Goal: Transaction & Acquisition: Purchase product/service

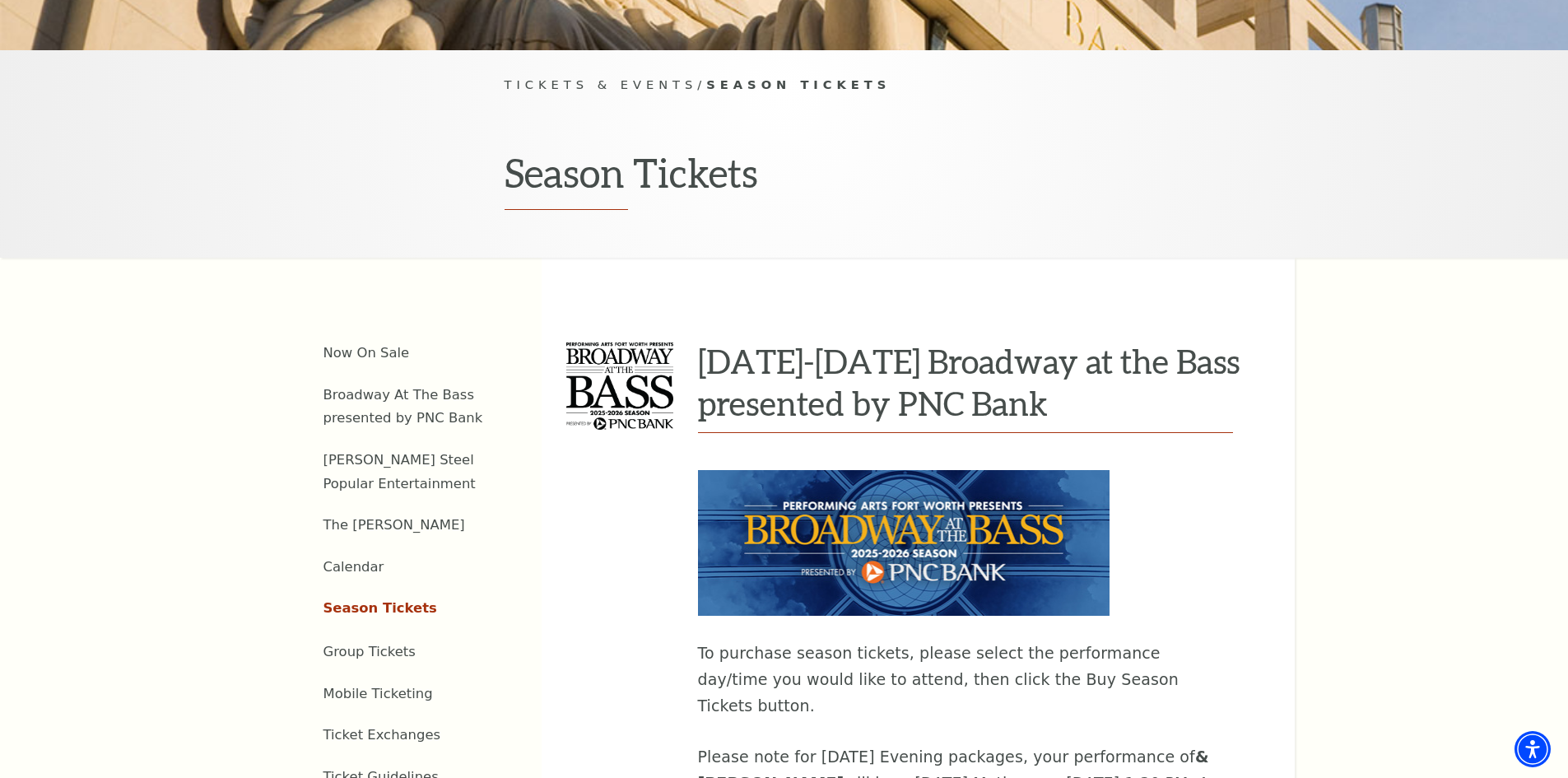
scroll to position [658, 0]
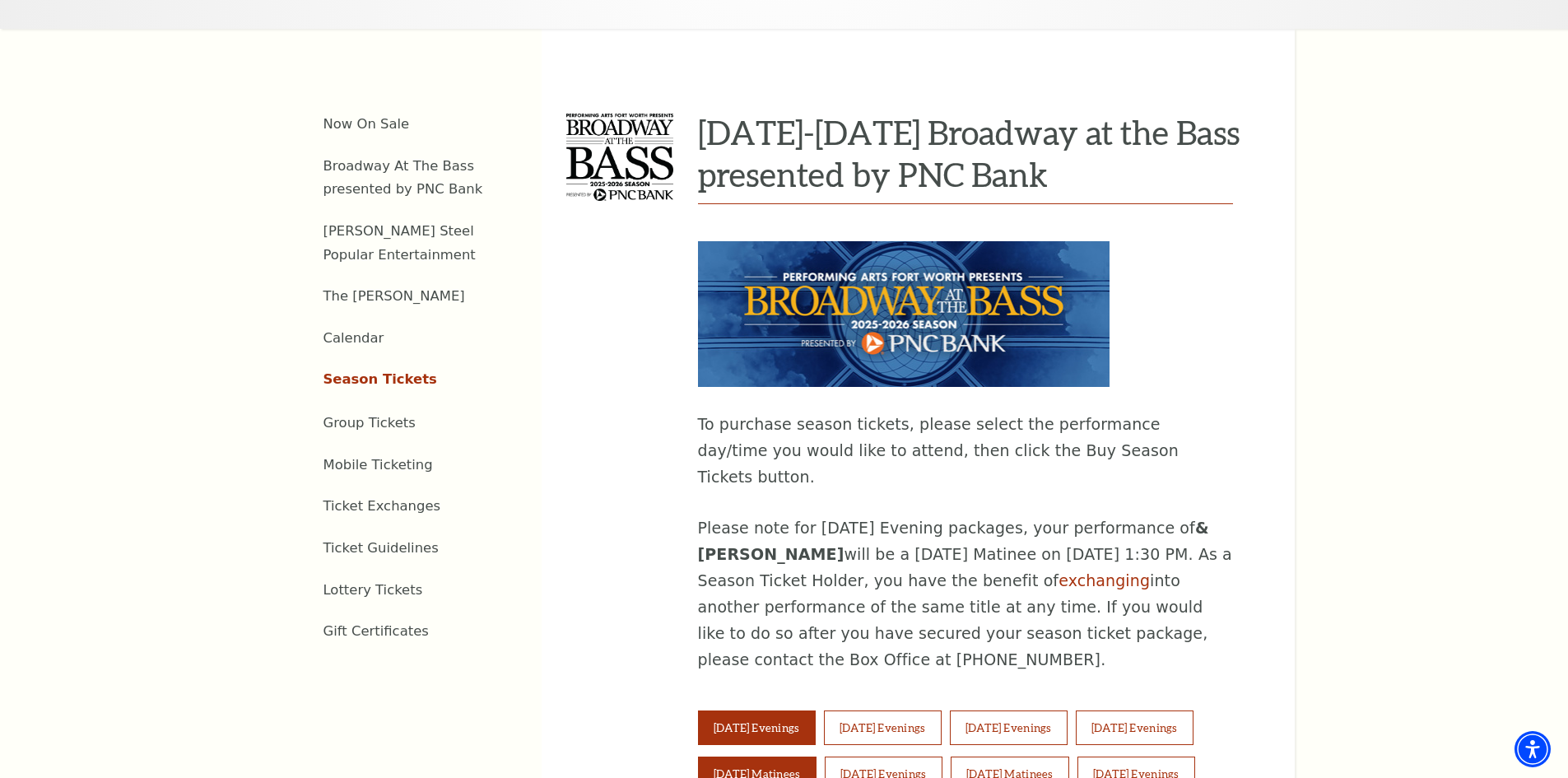
click at [770, 756] on button "Saturday Matinees" at bounding box center [757, 773] width 119 height 35
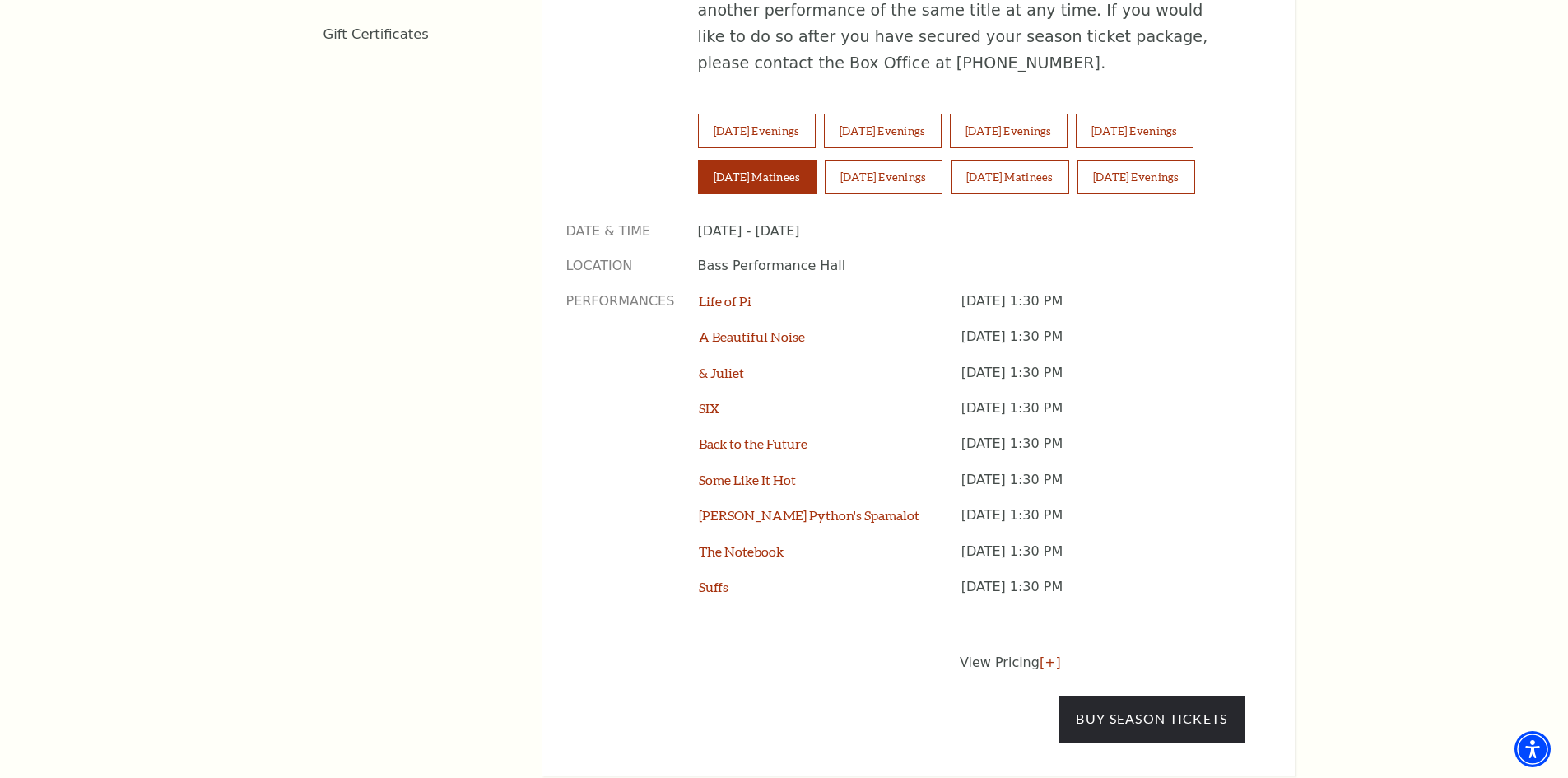
scroll to position [1317, 0]
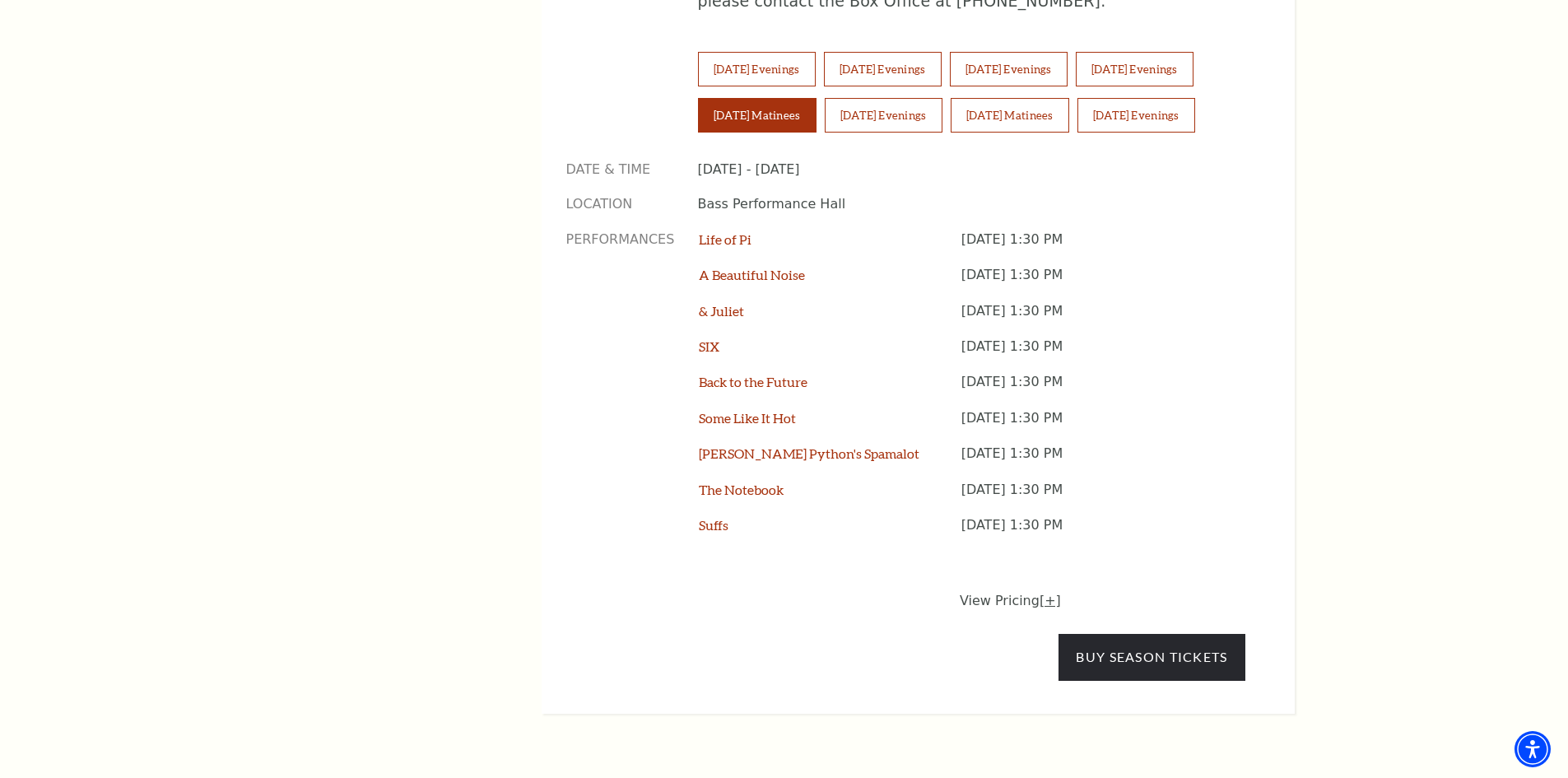
click at [1043, 593] on link "[+]" at bounding box center [1050, 601] width 21 height 15
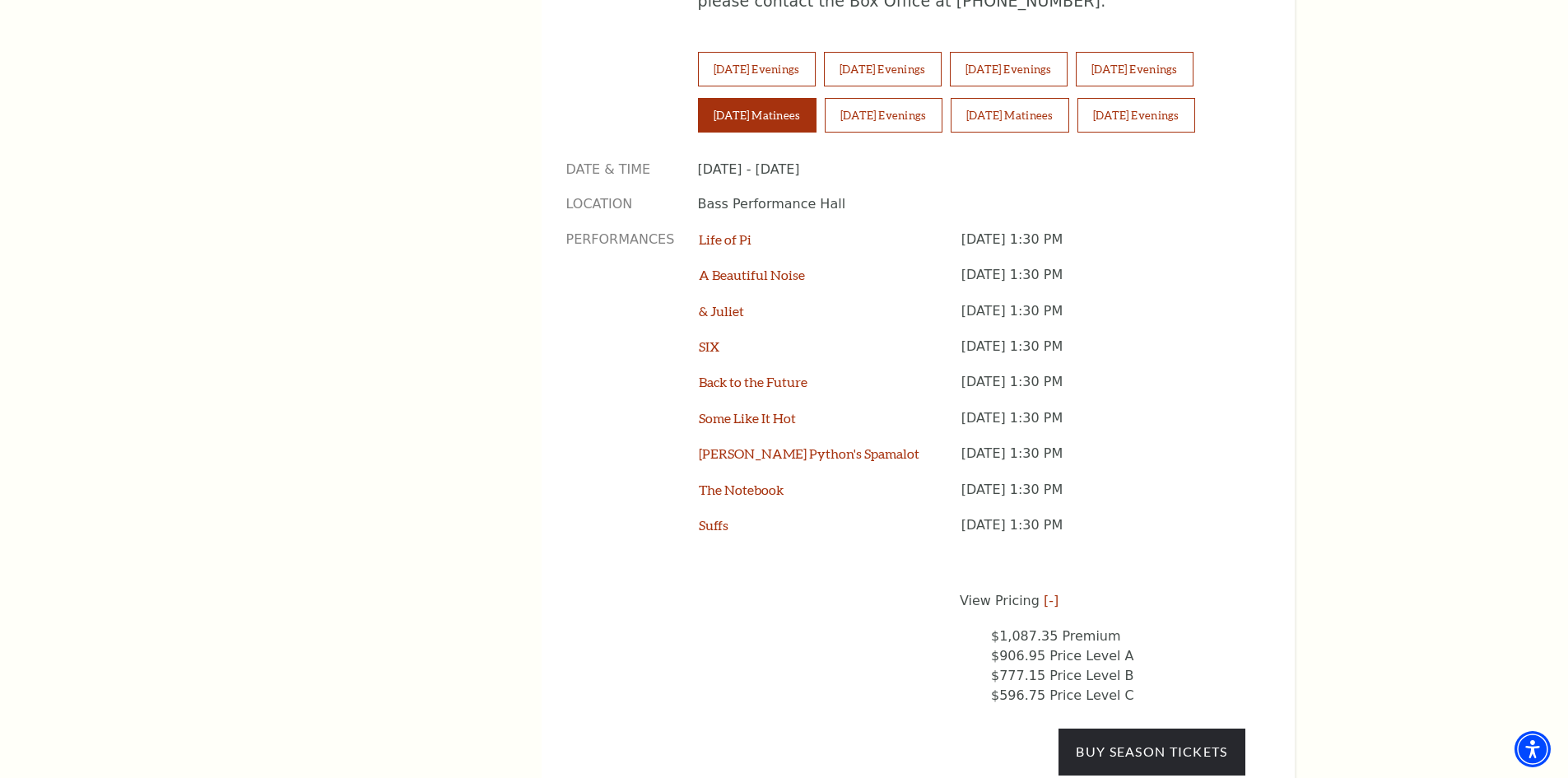
click at [1017, 646] on li "$906.95 Price Level A" at bounding box center [1119, 656] width 255 height 19
click at [1127, 728] on link "Buy Season Tickets" at bounding box center [1151, 751] width 186 height 46
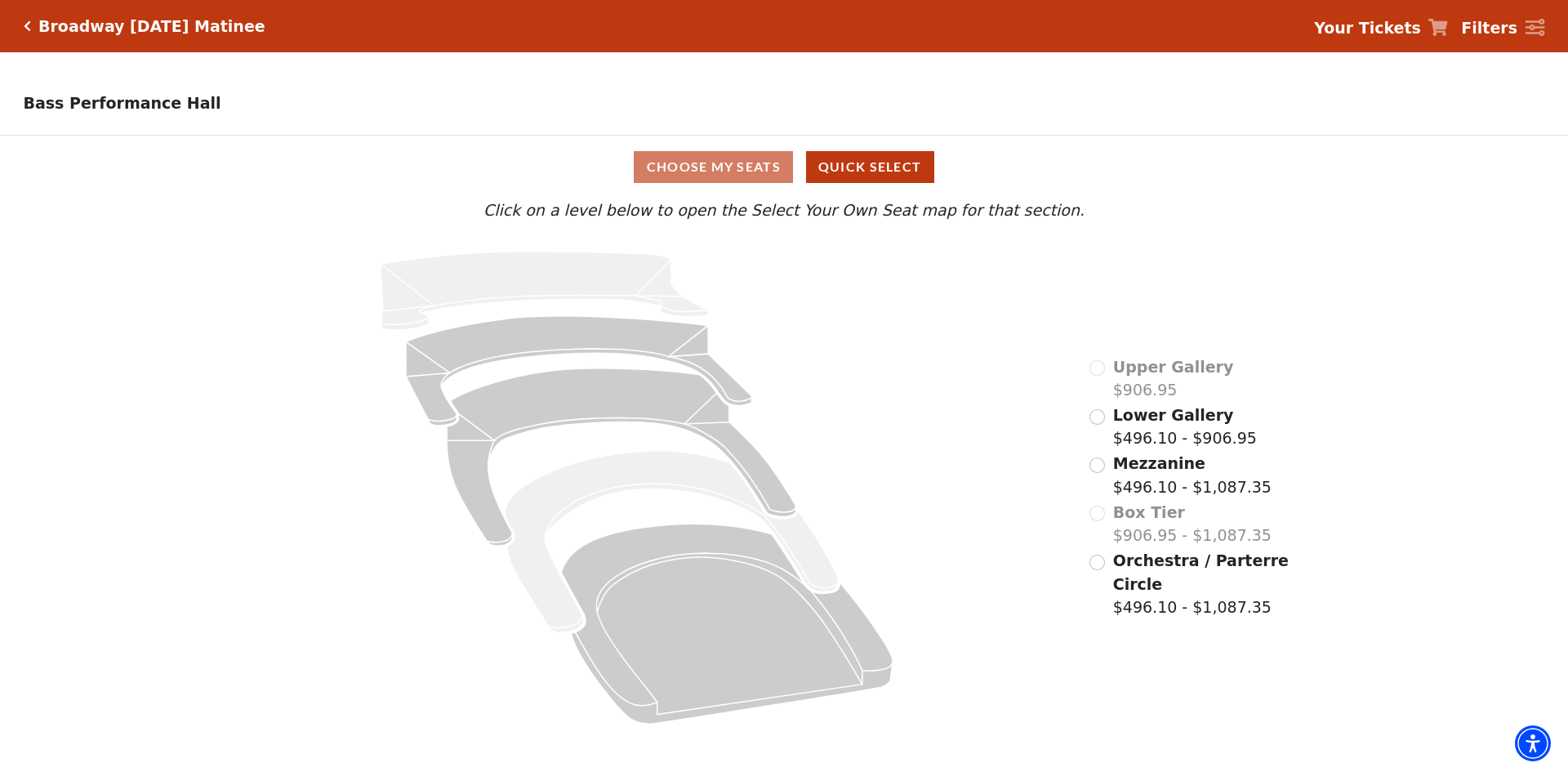
click at [1094, 578] on div "Orchestra / Parterre Circle $496.10 - $1,087.35" at bounding box center [1190, 584] width 202 height 70
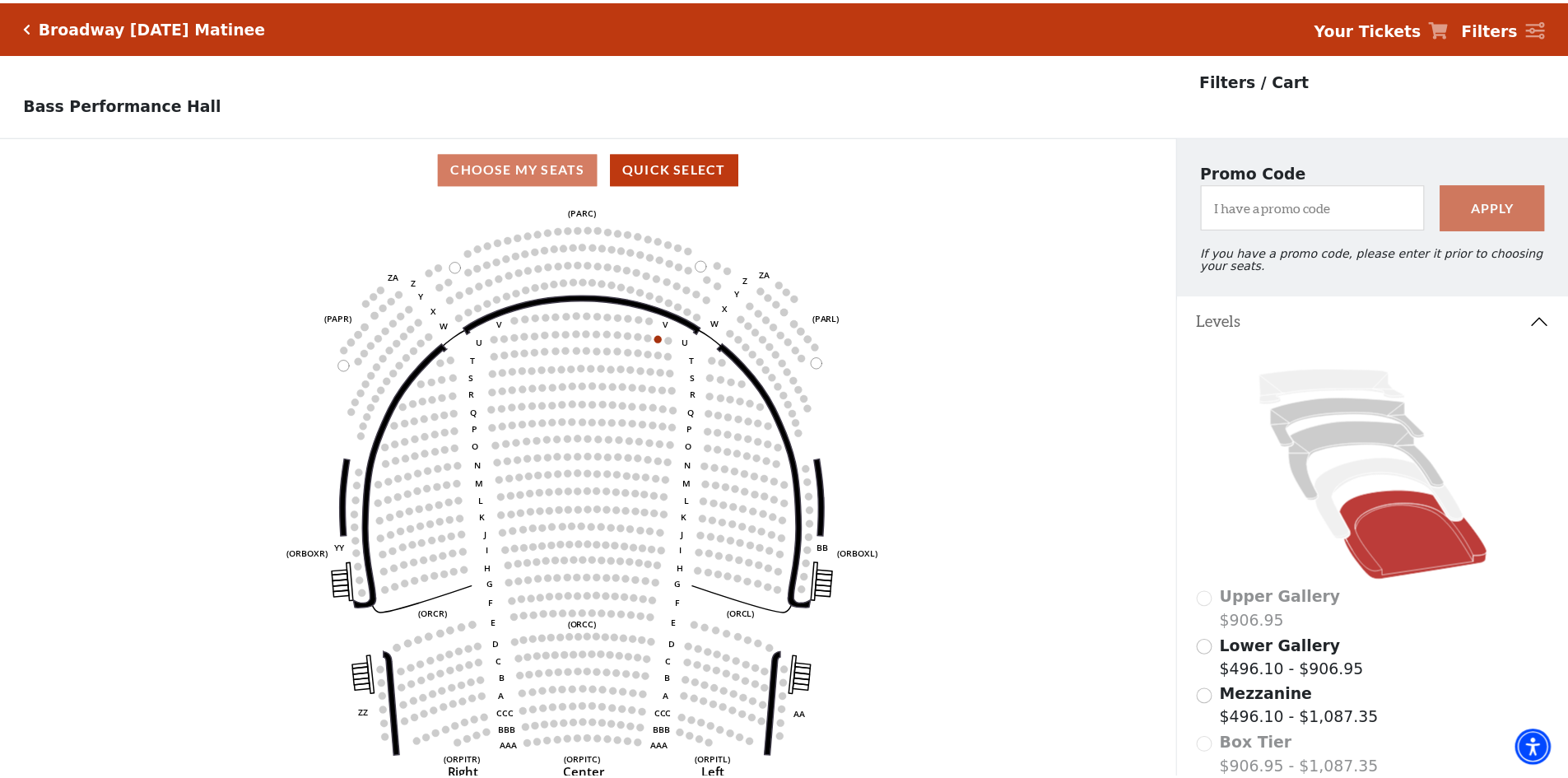
scroll to position [76, 0]
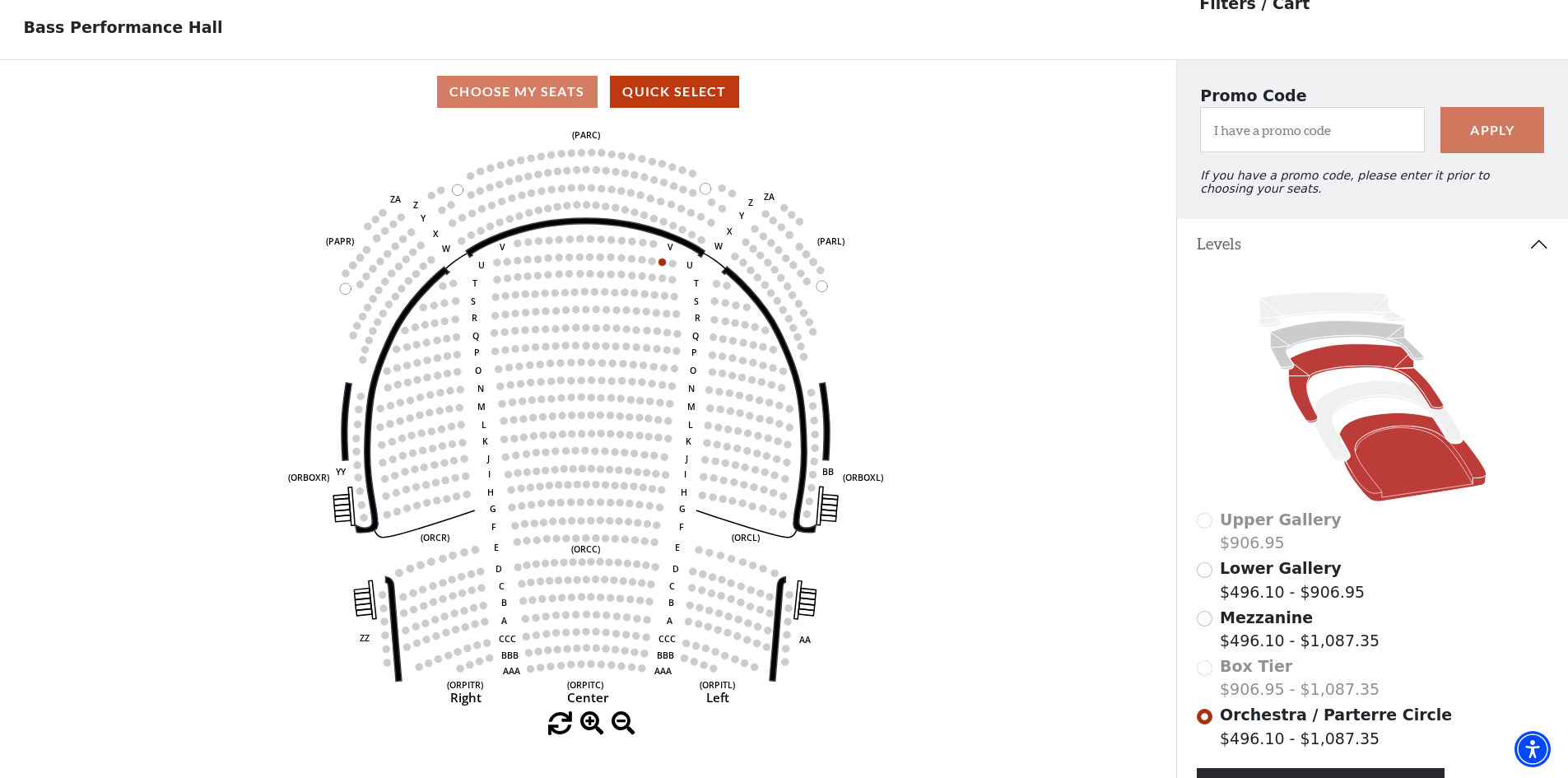
click at [1333, 370] on icon at bounding box center [1365, 383] width 154 height 79
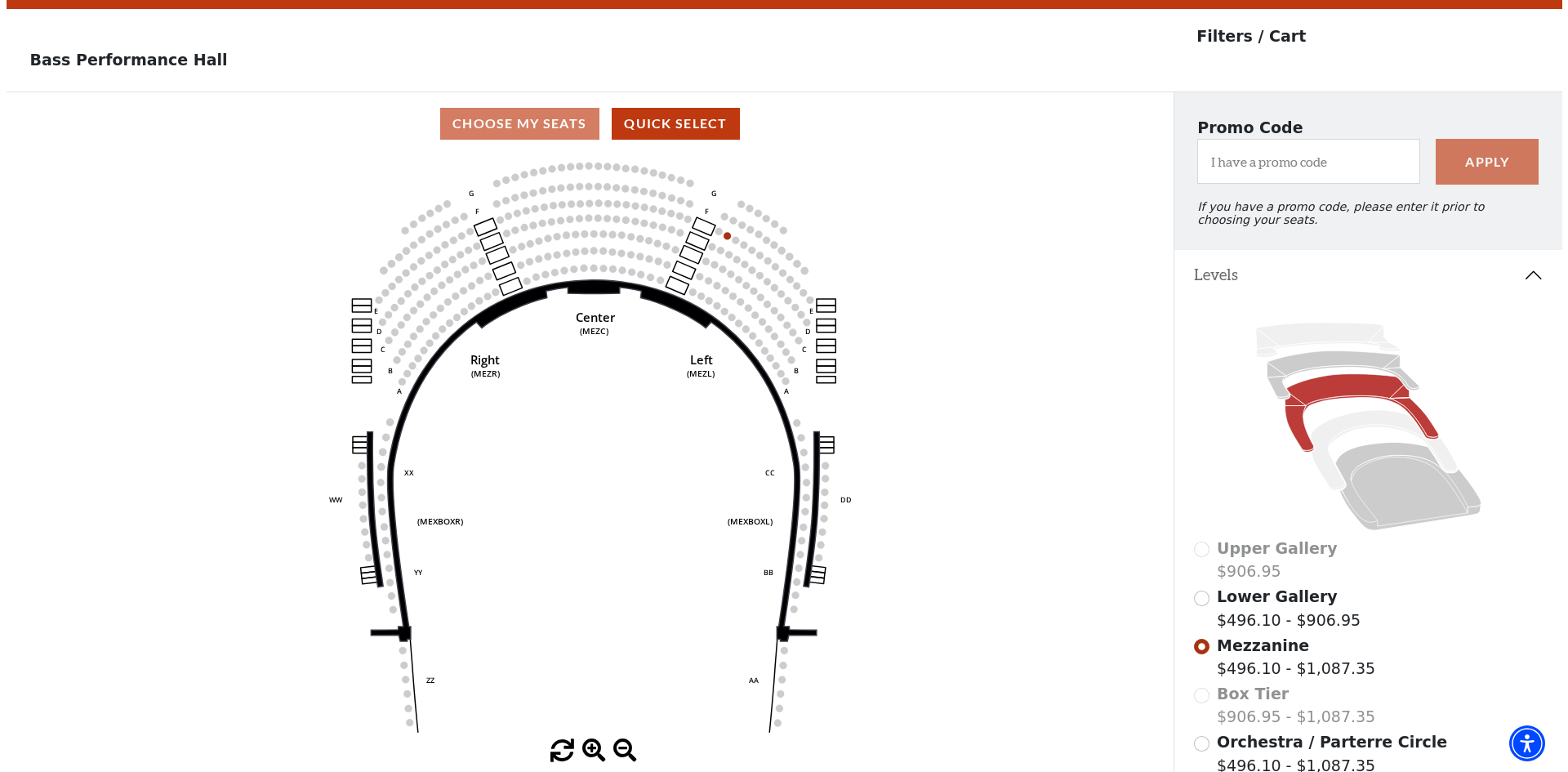
scroll to position [0, 0]
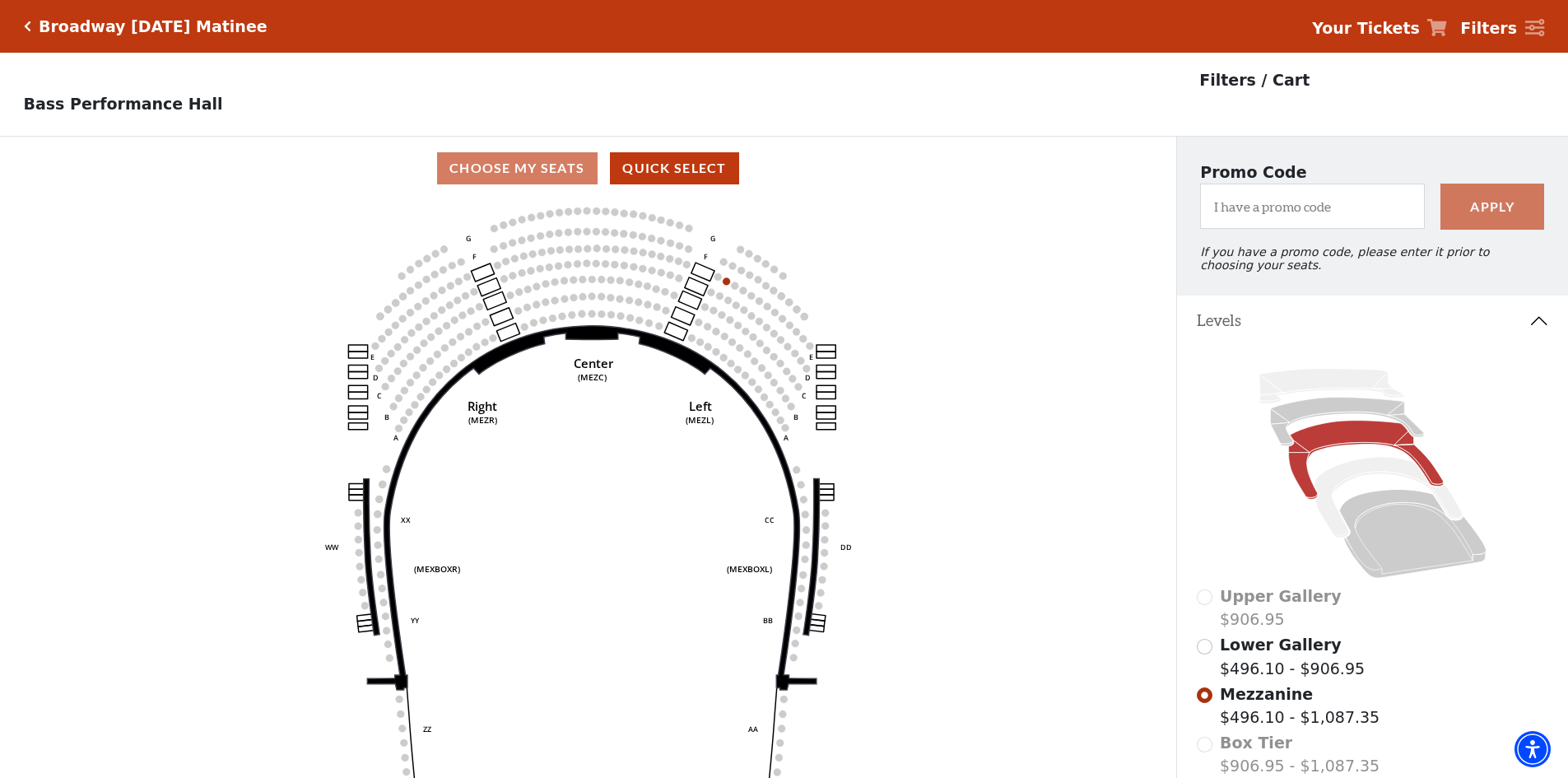
click at [1280, 670] on label "Lower Gallery $496.10 - $906.95" at bounding box center [1292, 656] width 145 height 47
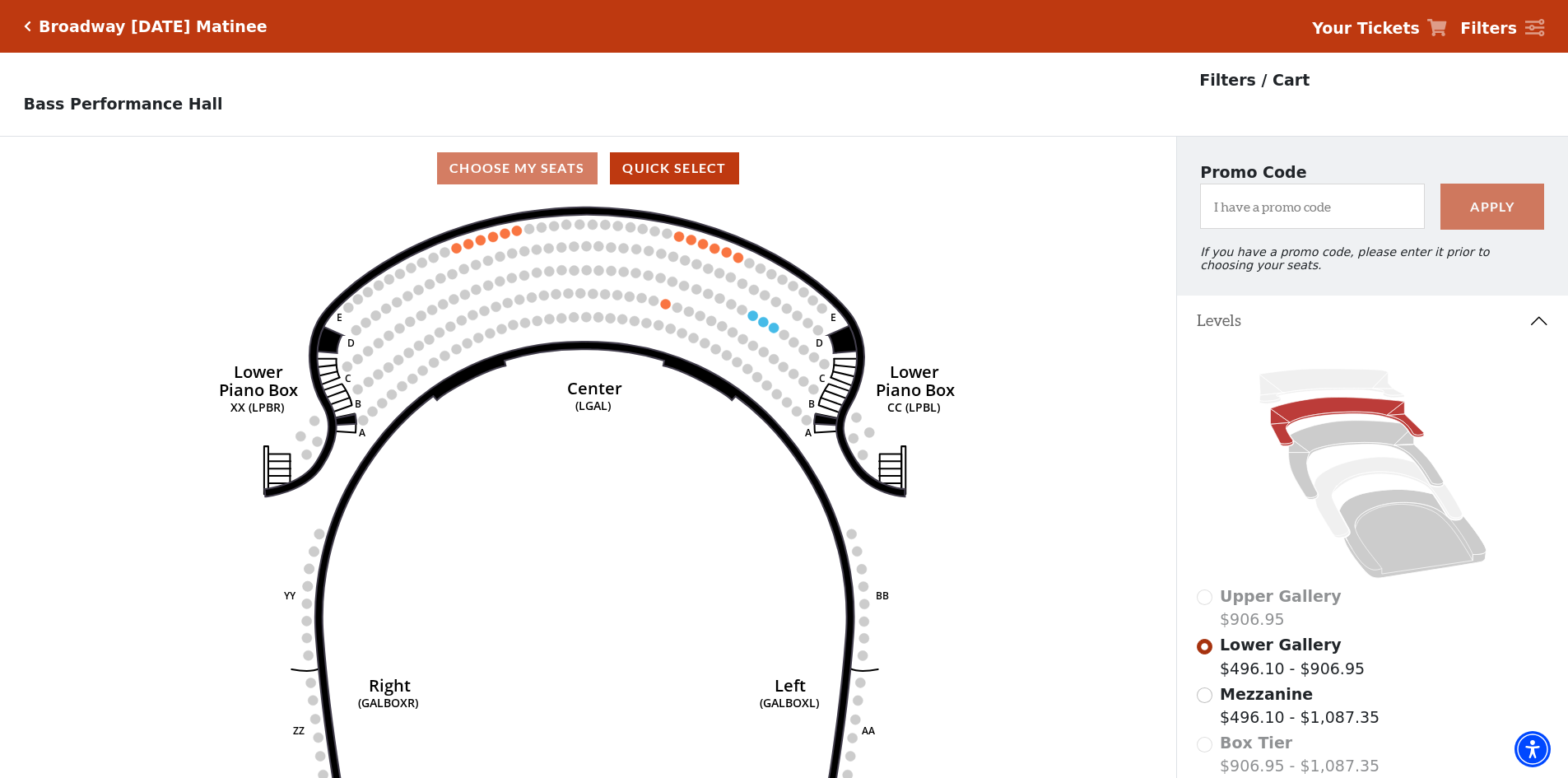
click at [25, 27] on icon "Click here to go back to filters" at bounding box center [28, 26] width 8 height 12
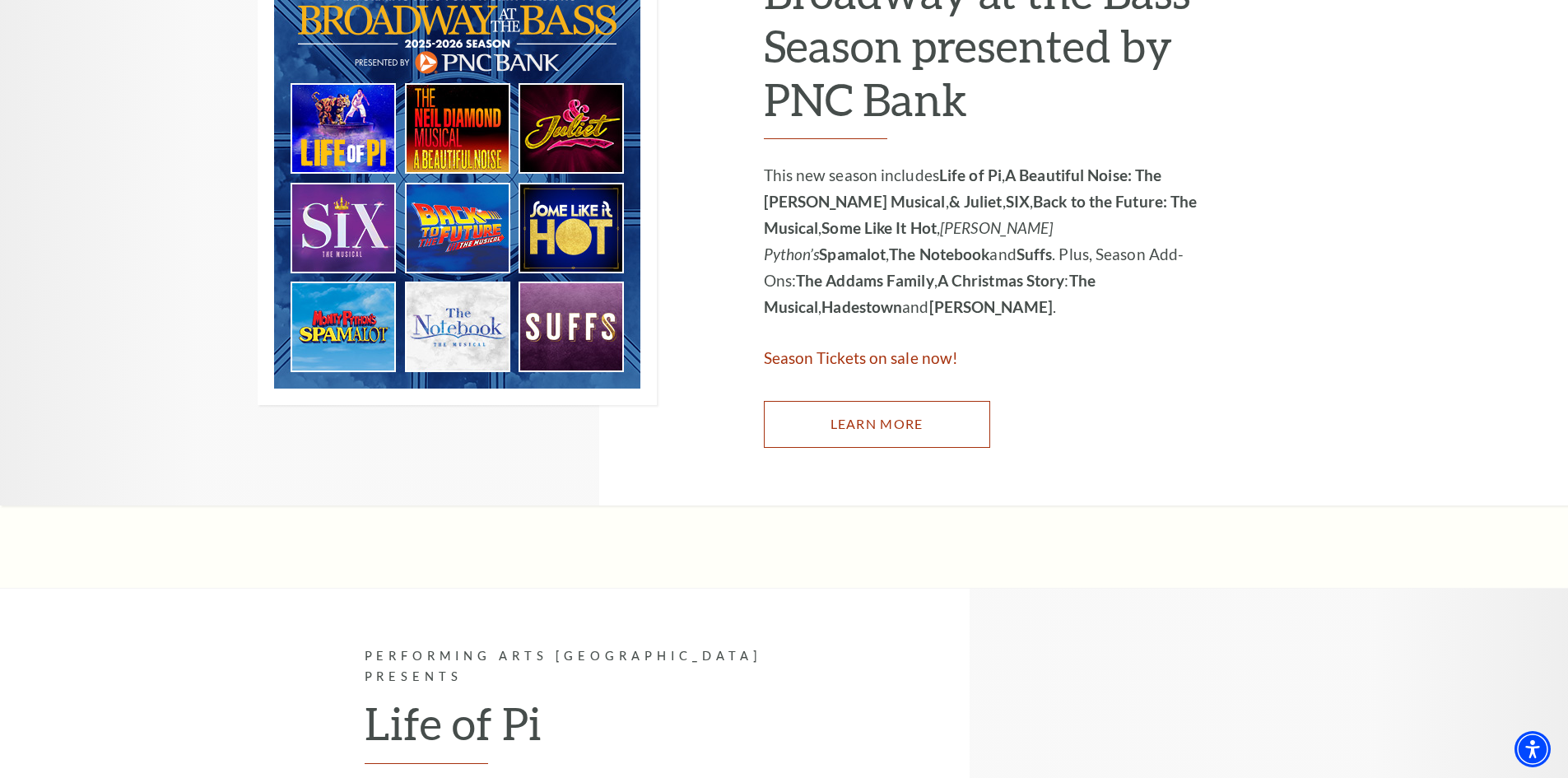
scroll to position [905, 0]
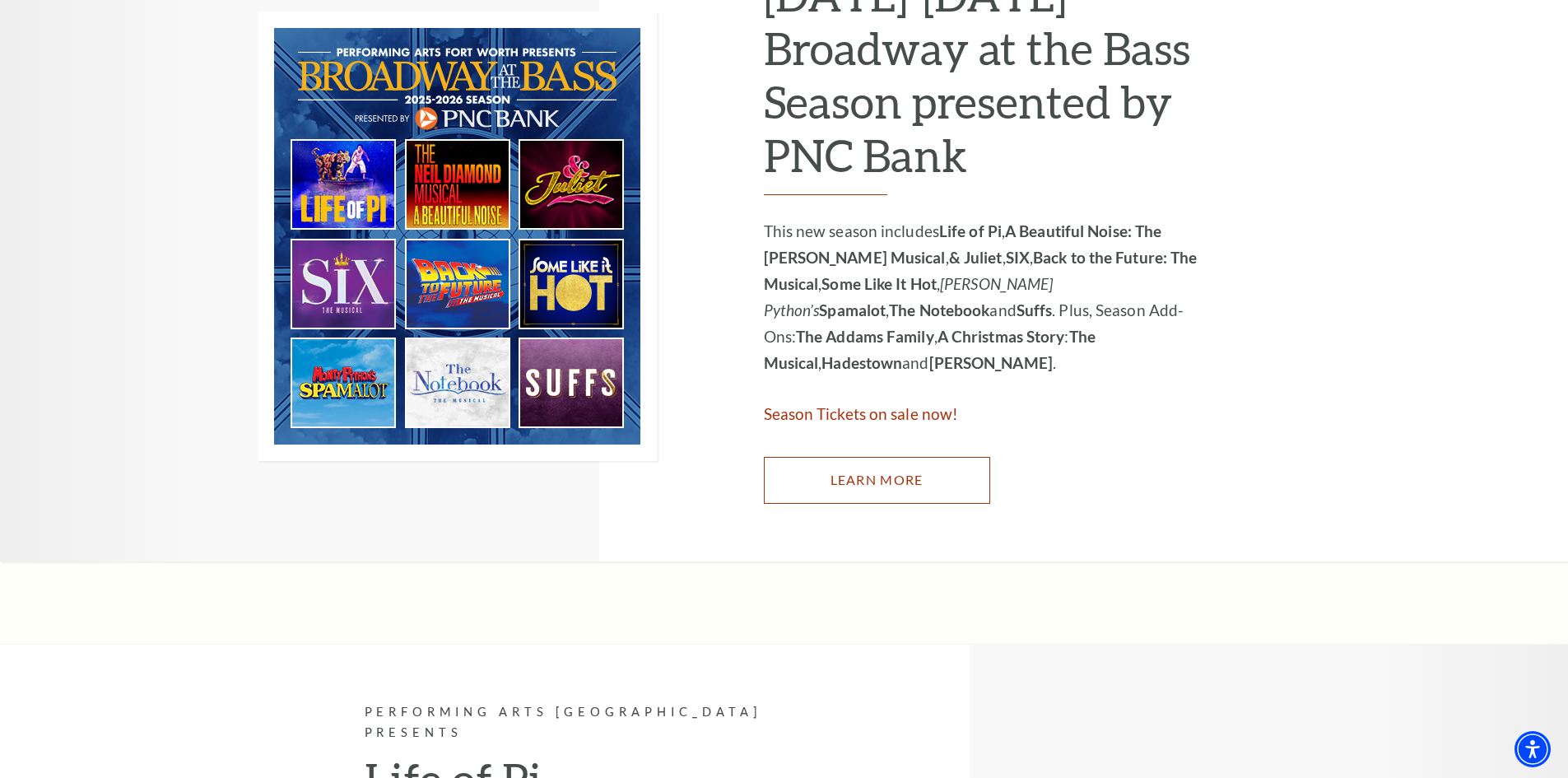
click at [843, 480] on link "Learn More" at bounding box center [877, 480] width 227 height 46
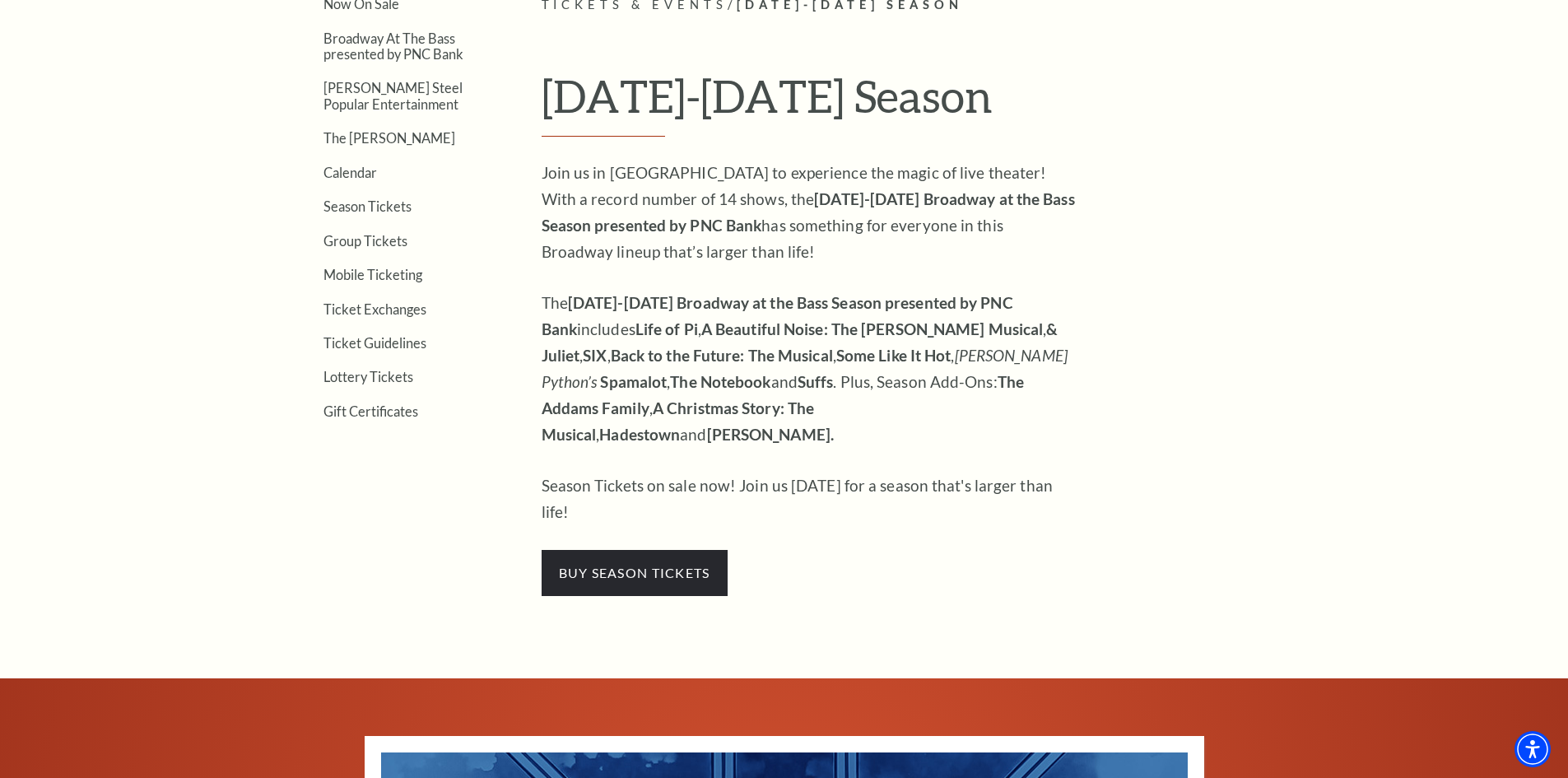
scroll to position [658, 0]
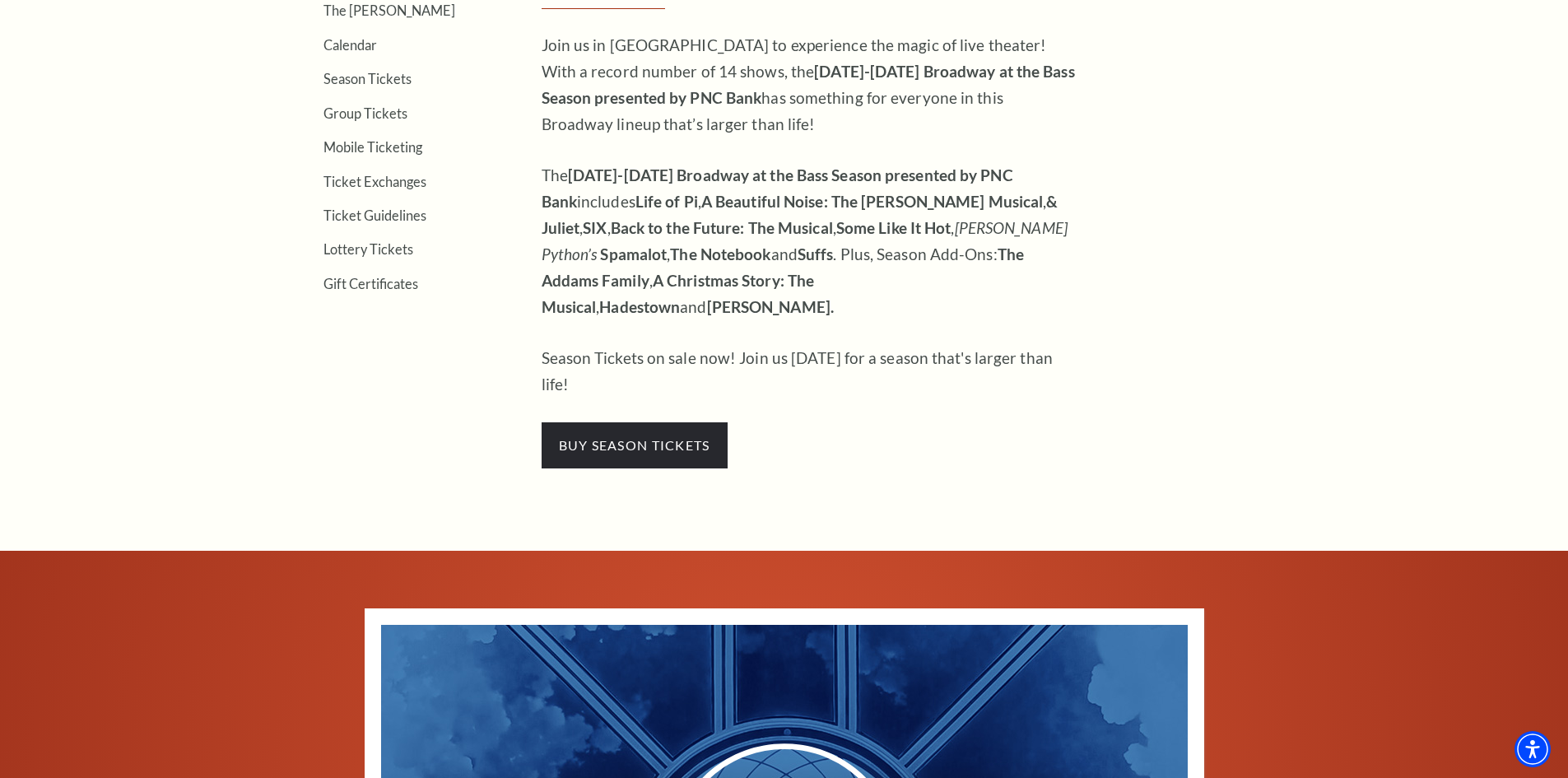
click at [635, 355] on div "Join us in Fort Worth to experience the magic of live theater! With a record nu…" at bounding box center [809, 250] width 535 height 436
click at [669, 422] on span "buy season tickets" at bounding box center [635, 445] width 186 height 46
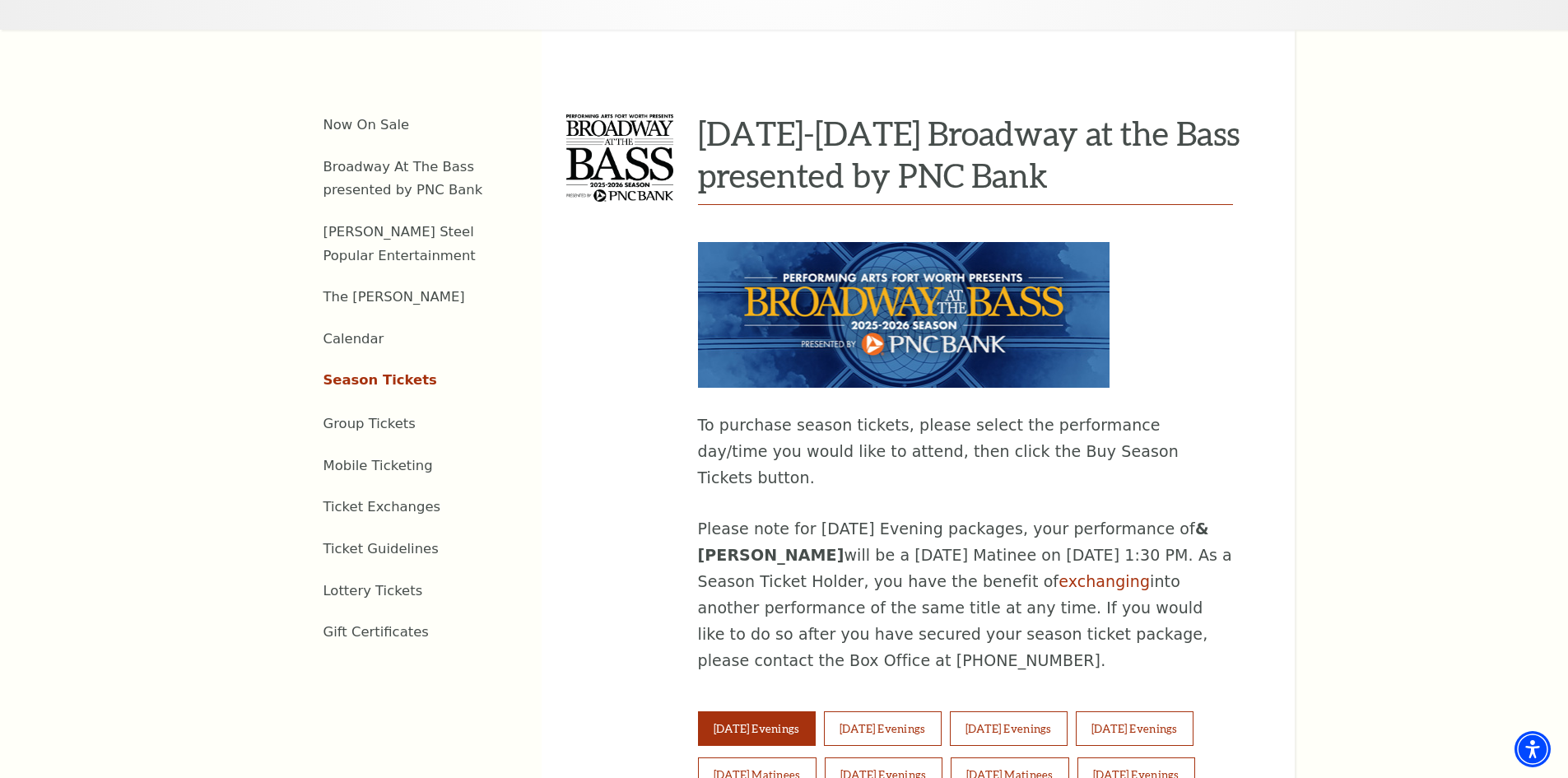
scroll to position [822, 0]
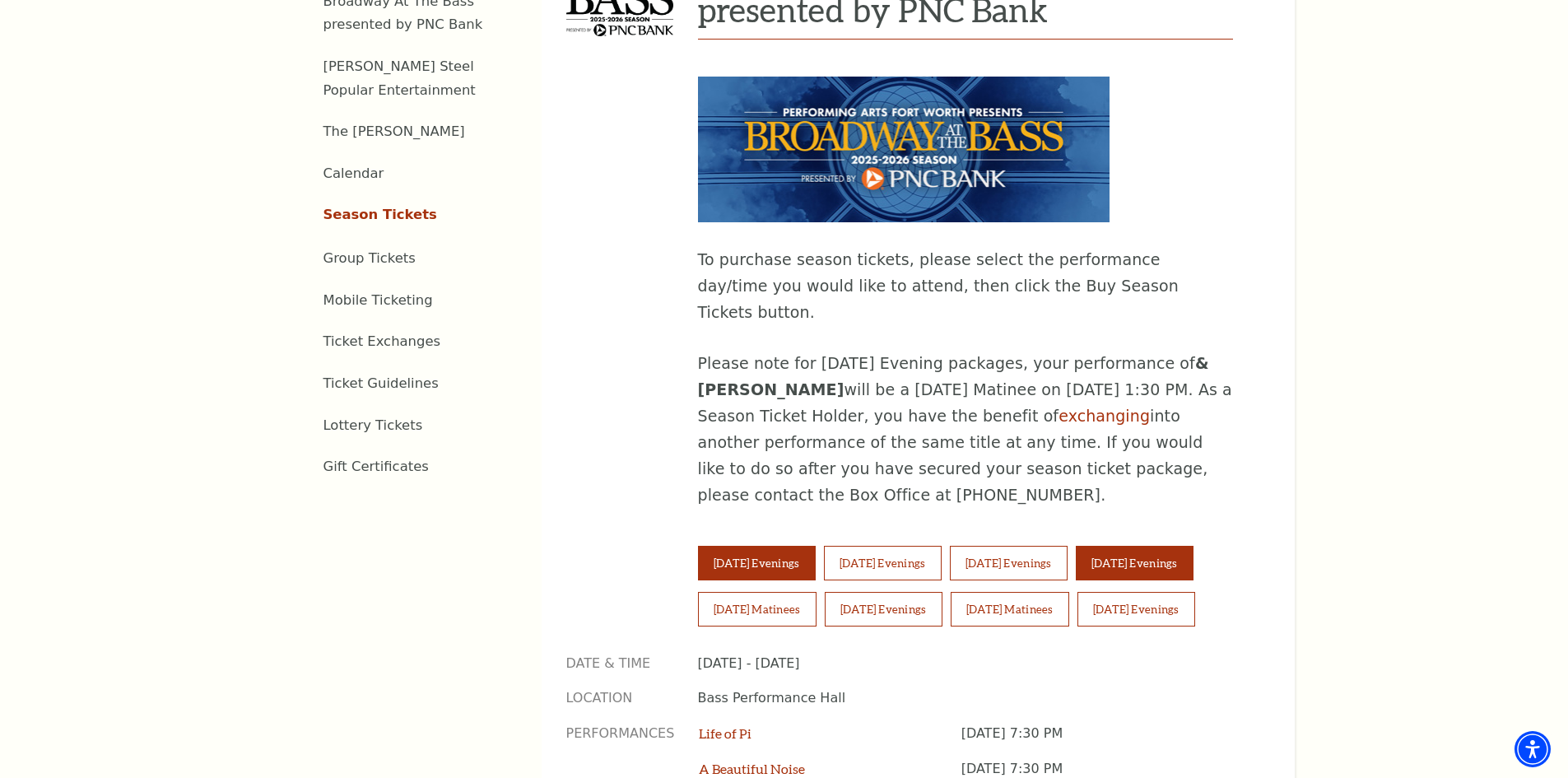
click at [1190, 546] on button "Friday Evenings" at bounding box center [1135, 563] width 118 height 35
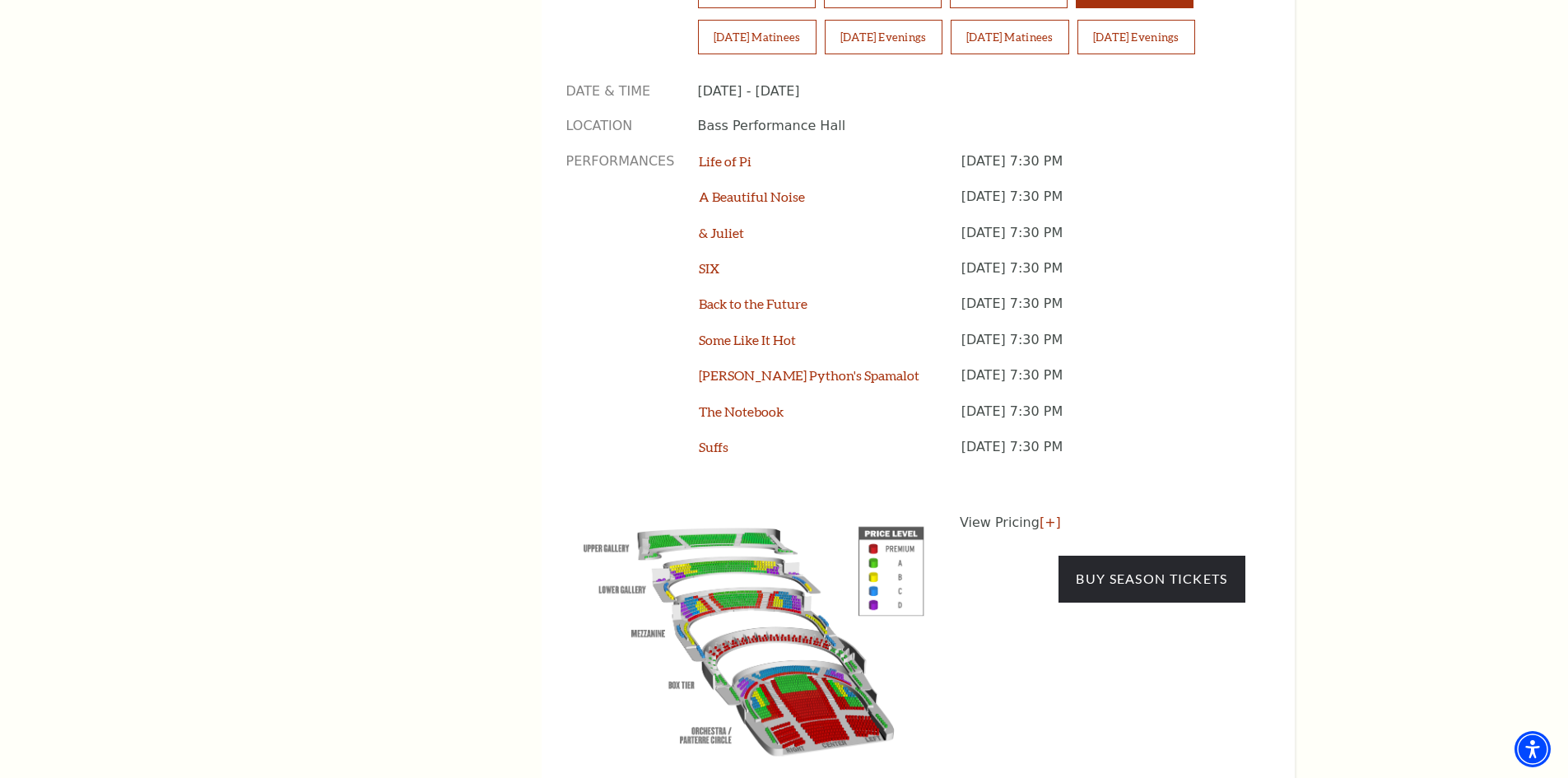
scroll to position [1399, 0]
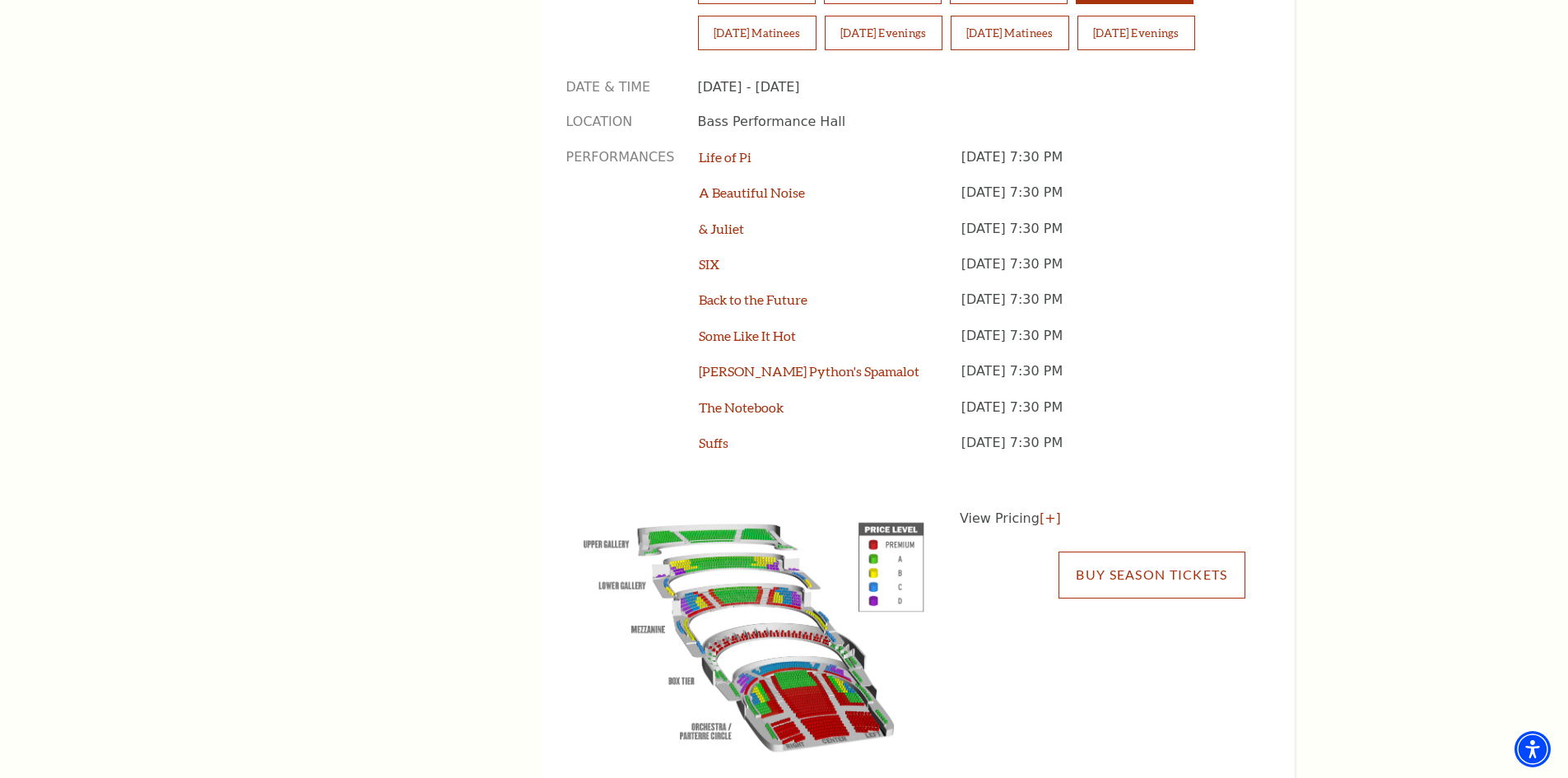
click at [1151, 551] on link "Buy Season Tickets" at bounding box center [1151, 575] width 186 height 46
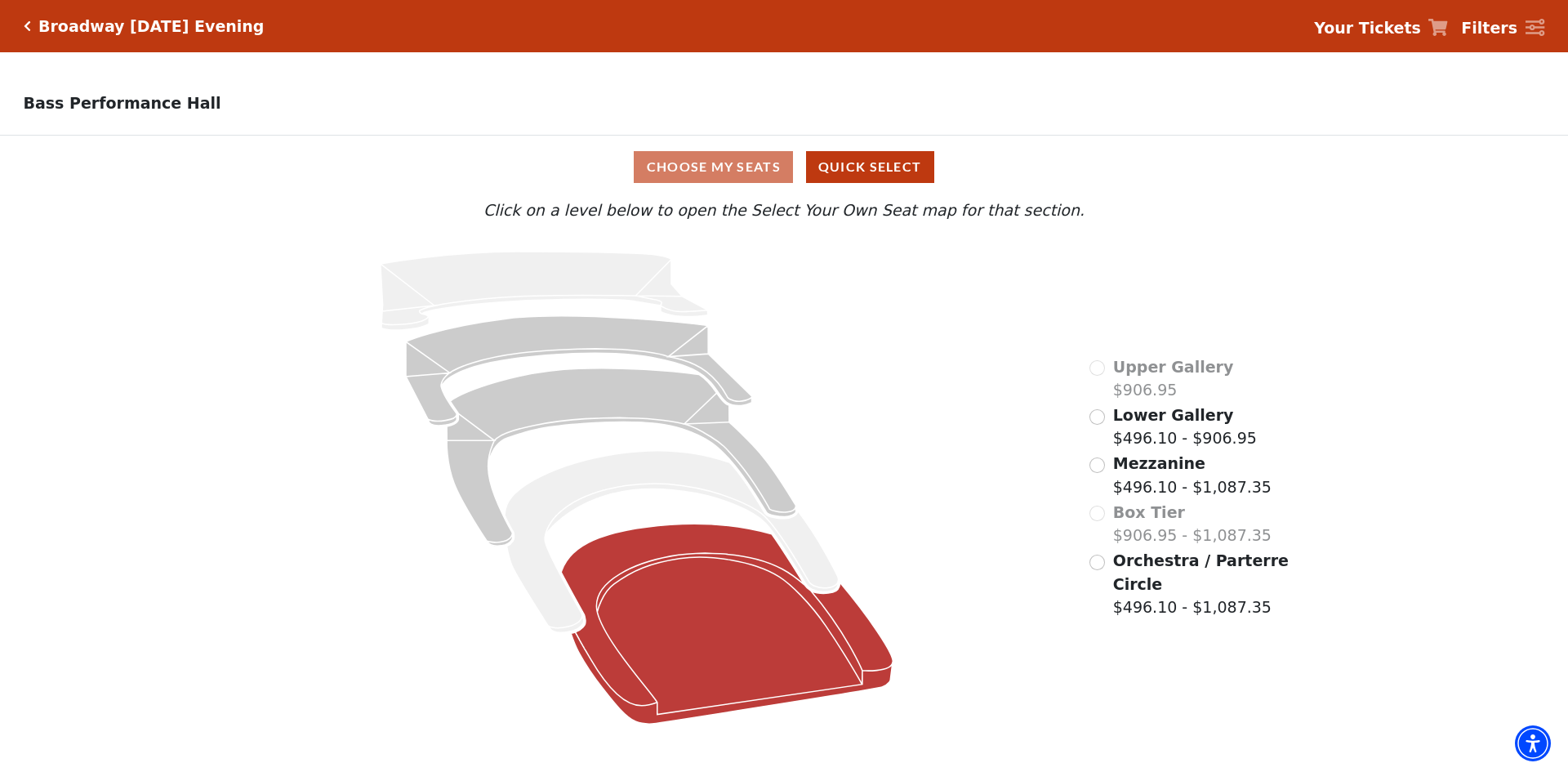
click at [800, 658] on icon at bounding box center [727, 623] width 332 height 200
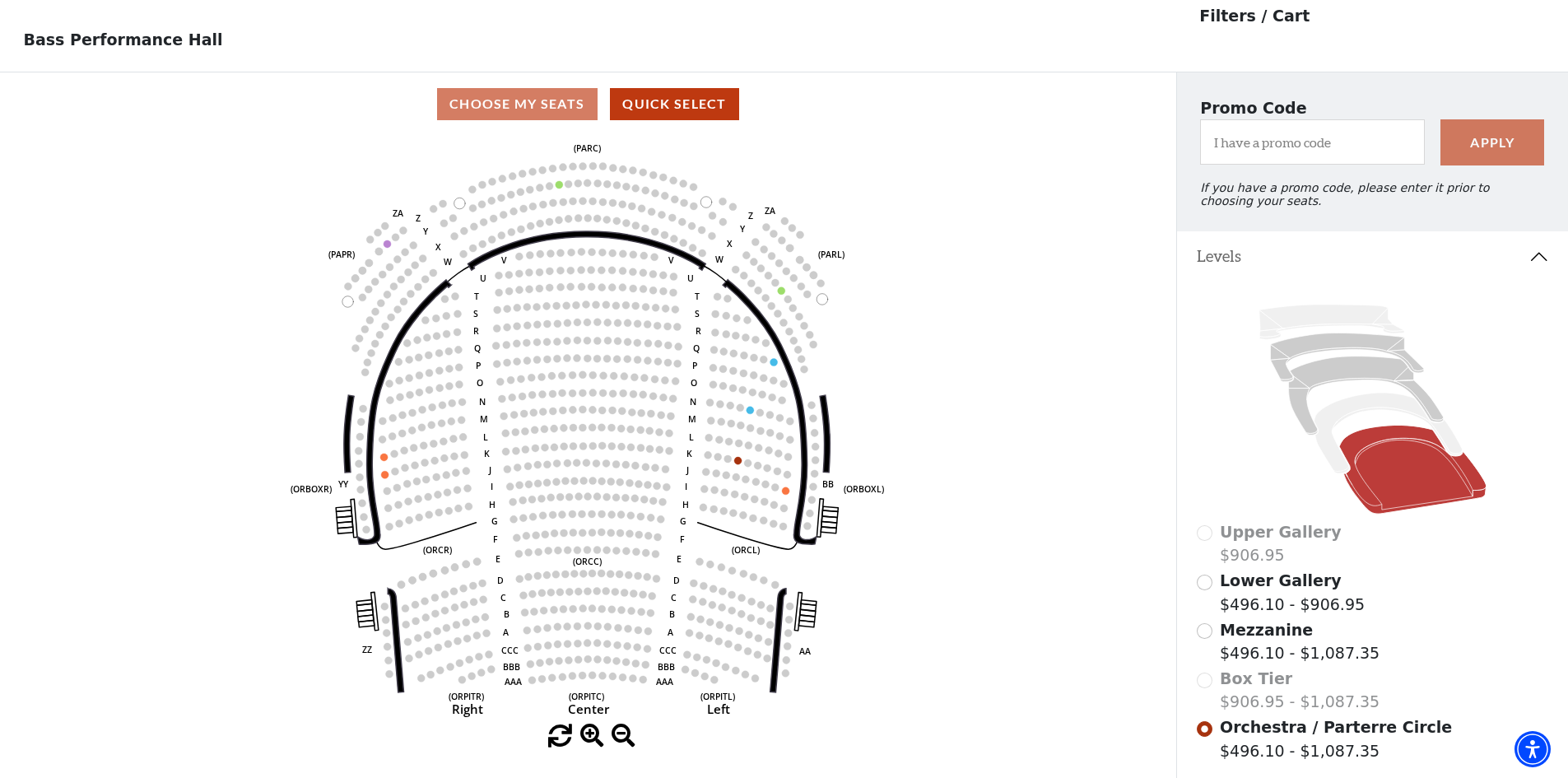
scroll to position [76, 0]
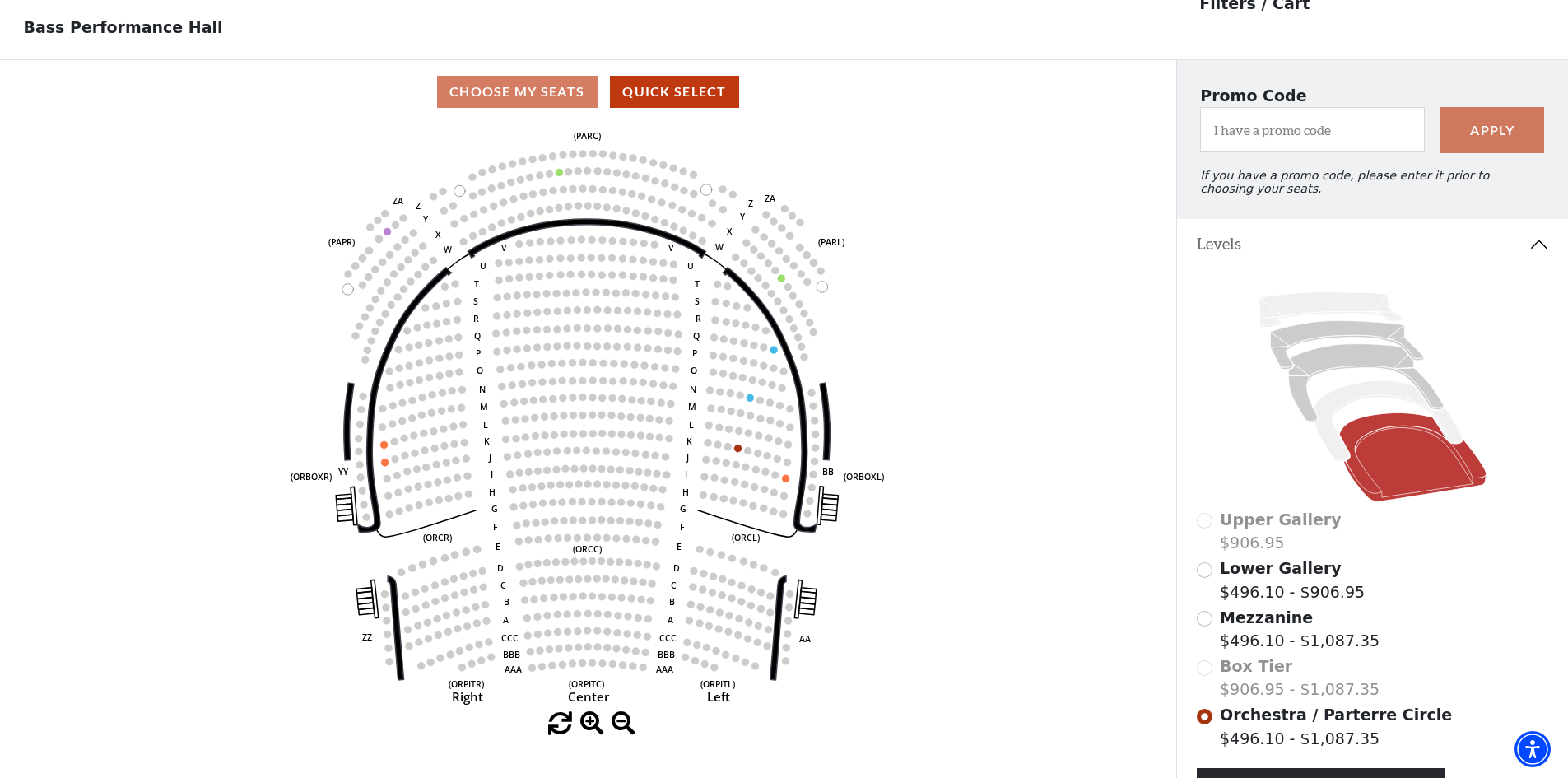
click at [1300, 653] on label "Mezzanine $496.10 - $1,087.35" at bounding box center [1300, 629] width 160 height 47
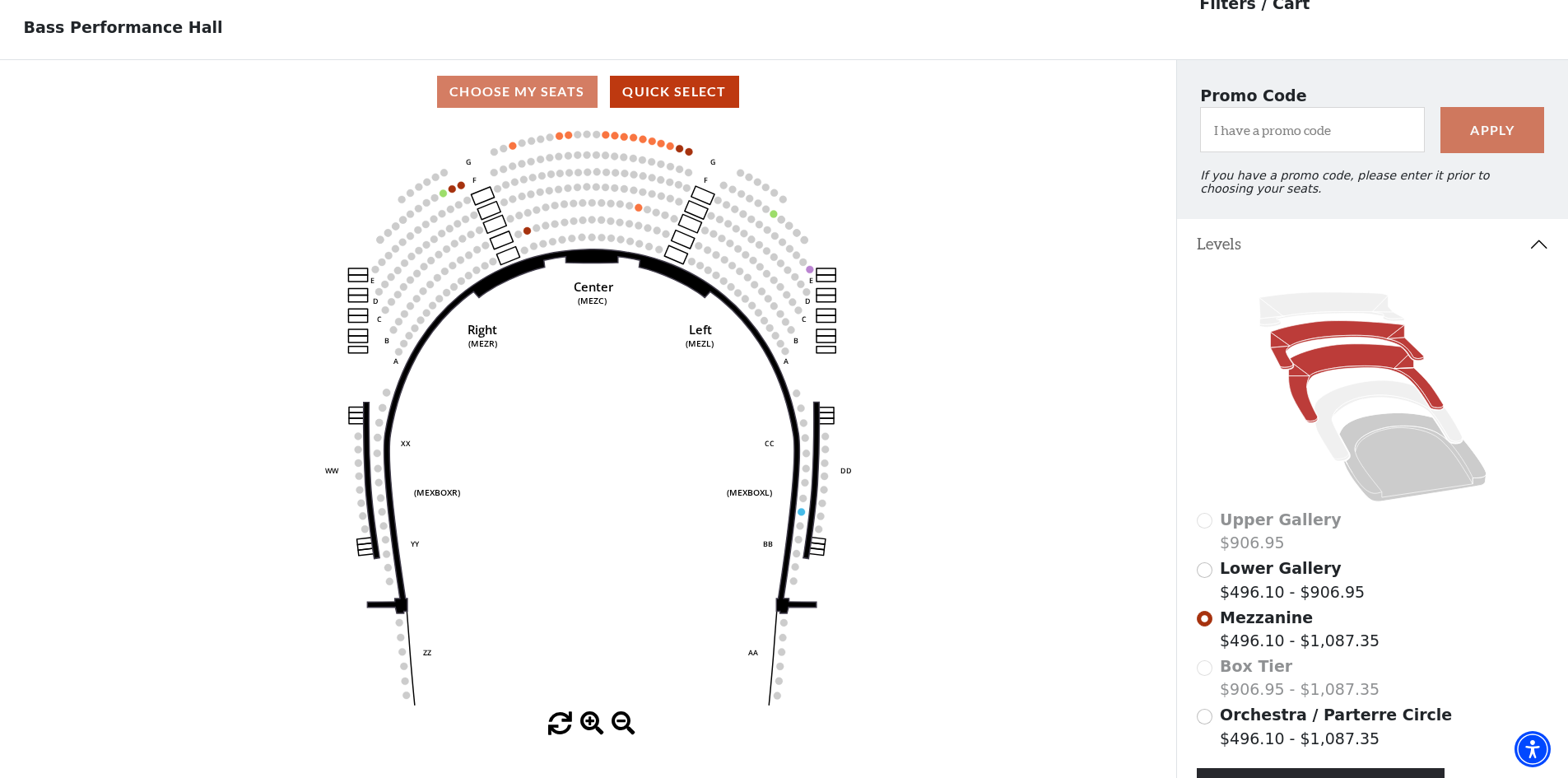
click at [1361, 342] on icon at bounding box center [1346, 344] width 153 height 48
